Goal: Find specific fact: Find specific fact

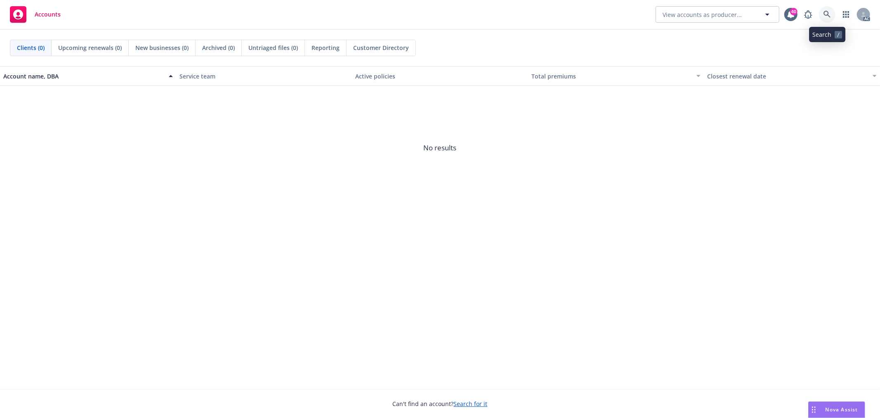
click at [829, 14] on icon at bounding box center [826, 14] width 7 height 7
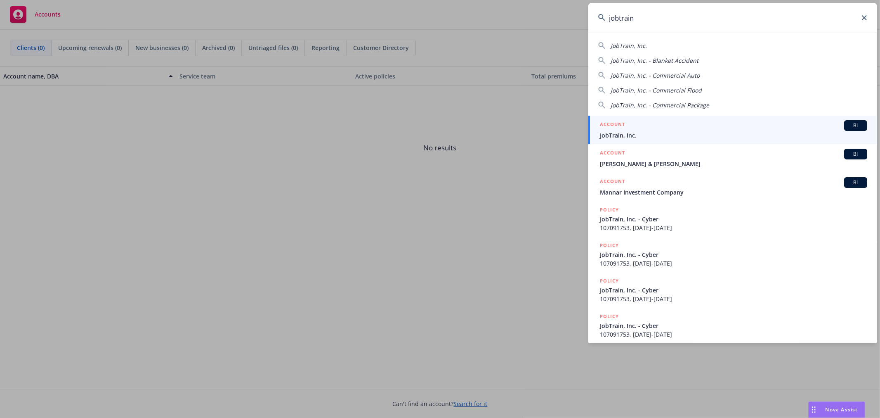
type input "jobtrain"
click at [736, 138] on span "JobTrain, Inc." at bounding box center [733, 135] width 267 height 9
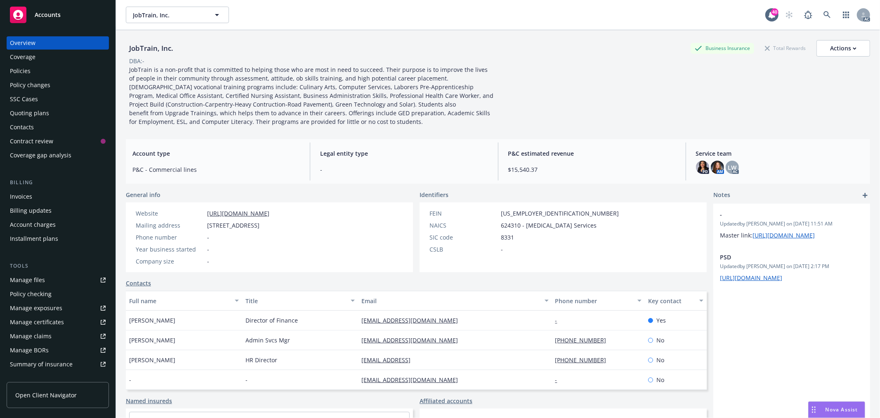
click at [34, 72] on div "Policies" at bounding box center [58, 70] width 96 height 13
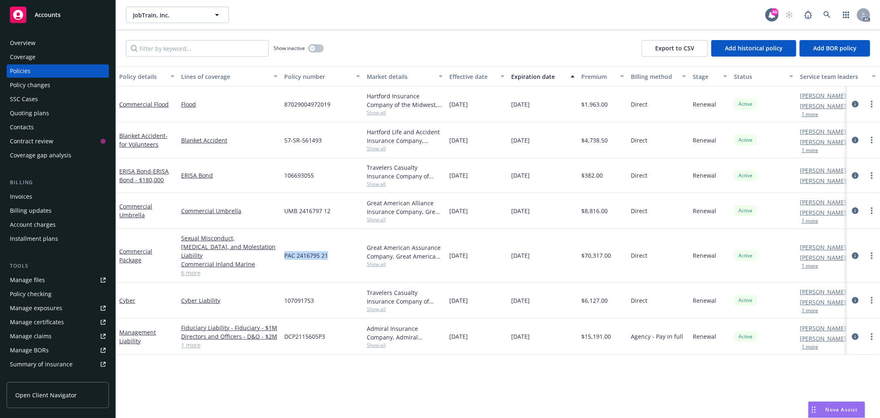
drag, startPoint x: 336, startPoint y: 252, endPoint x: 282, endPoint y: 252, distance: 53.6
click at [282, 252] on div "PAC 2416795 21" at bounding box center [322, 256] width 83 height 54
copy span "PAC 2416795 21"
click at [831, 19] on link at bounding box center [827, 15] width 17 height 17
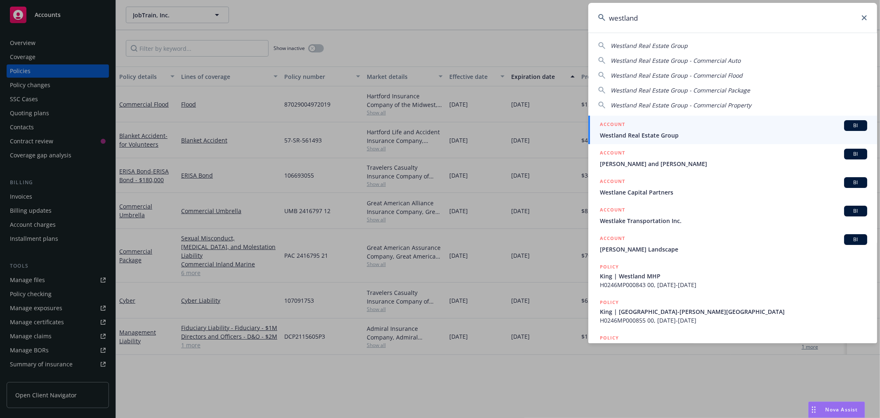
type input "westland"
click at [671, 126] on div "ACCOUNT BI" at bounding box center [733, 125] width 267 height 11
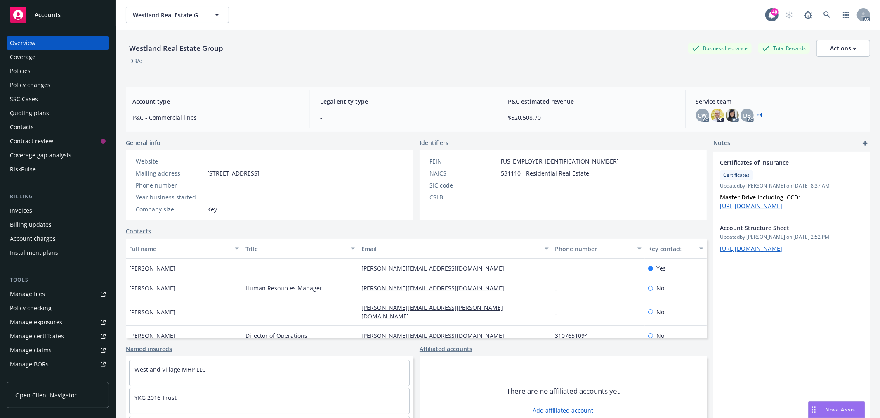
click at [36, 75] on div "Policies" at bounding box center [58, 70] width 96 height 13
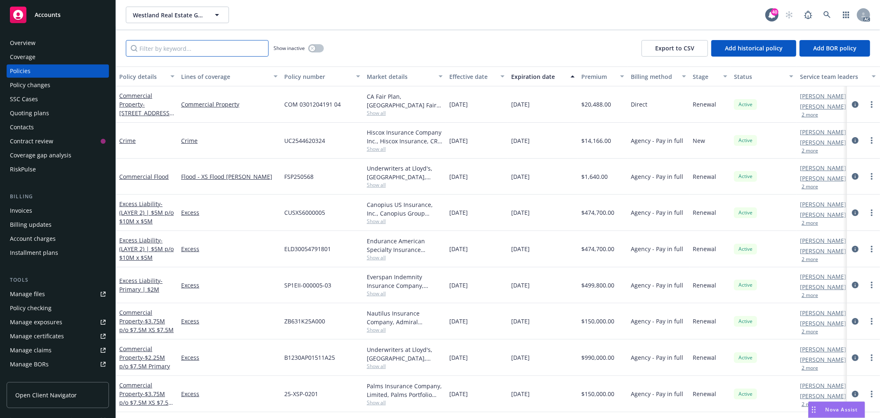
click at [203, 51] on input "Filter by keyword..." at bounding box center [197, 48] width 143 height 17
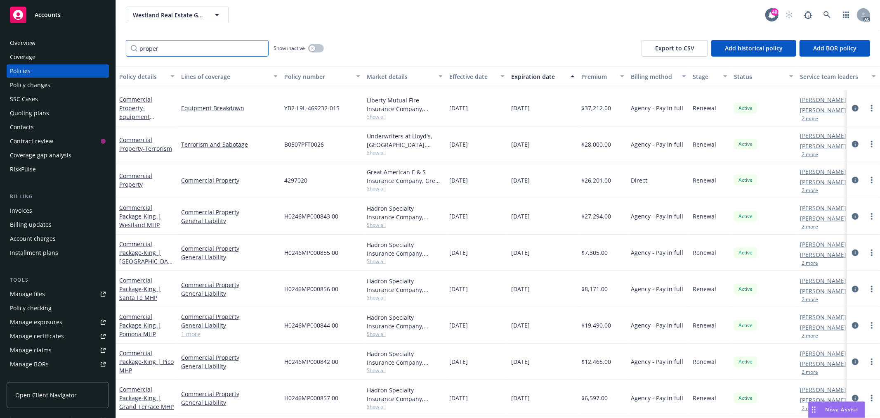
scroll to position [528, 0]
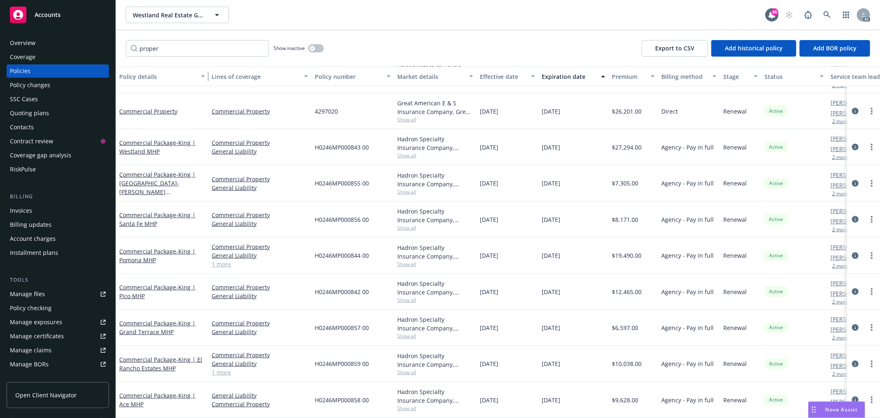
drag, startPoint x: 177, startPoint y: 76, endPoint x: 208, endPoint y: 80, distance: 30.9
click at [206, 80] on div "button" at bounding box center [204, 76] width 4 height 19
click at [176, 48] on input "proper" at bounding box center [197, 48] width 143 height 17
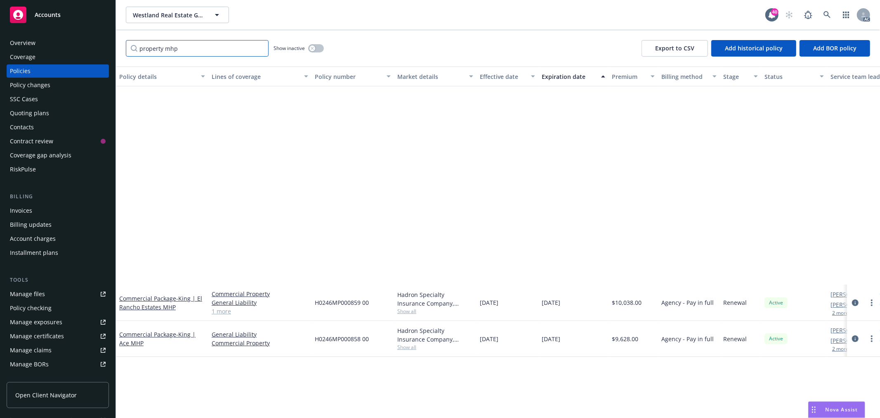
scroll to position [0, 0]
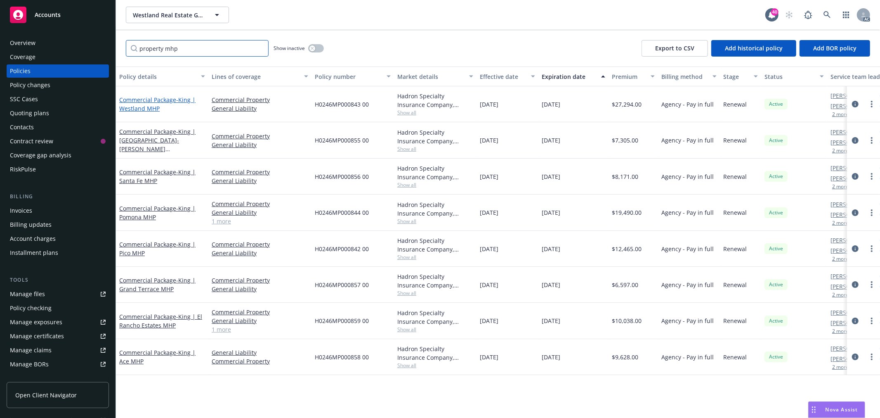
type input "property mhp"
click at [151, 100] on link "Commercial Package - King | Westland MHP" at bounding box center [157, 104] width 76 height 17
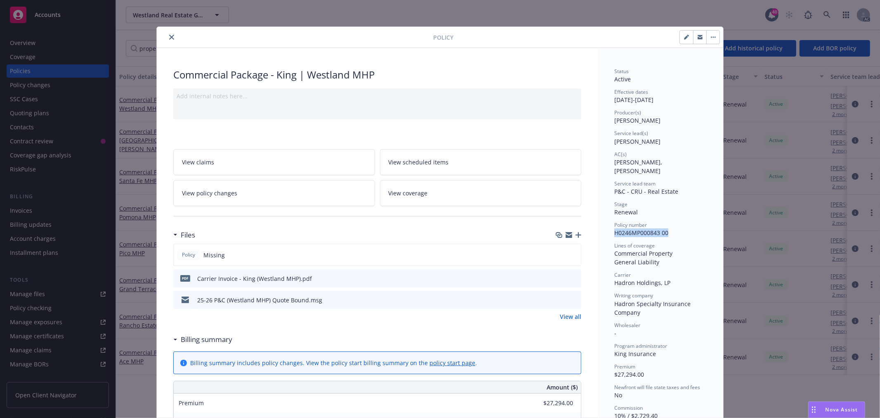
drag, startPoint x: 666, startPoint y: 225, endPoint x: 613, endPoint y: 224, distance: 53.6
click at [614, 224] on div "Policy number H0246MP000843 00" at bounding box center [660, 229] width 92 height 16
copy span "H0246MP000843 00"
